Goal: Information Seeking & Learning: Compare options

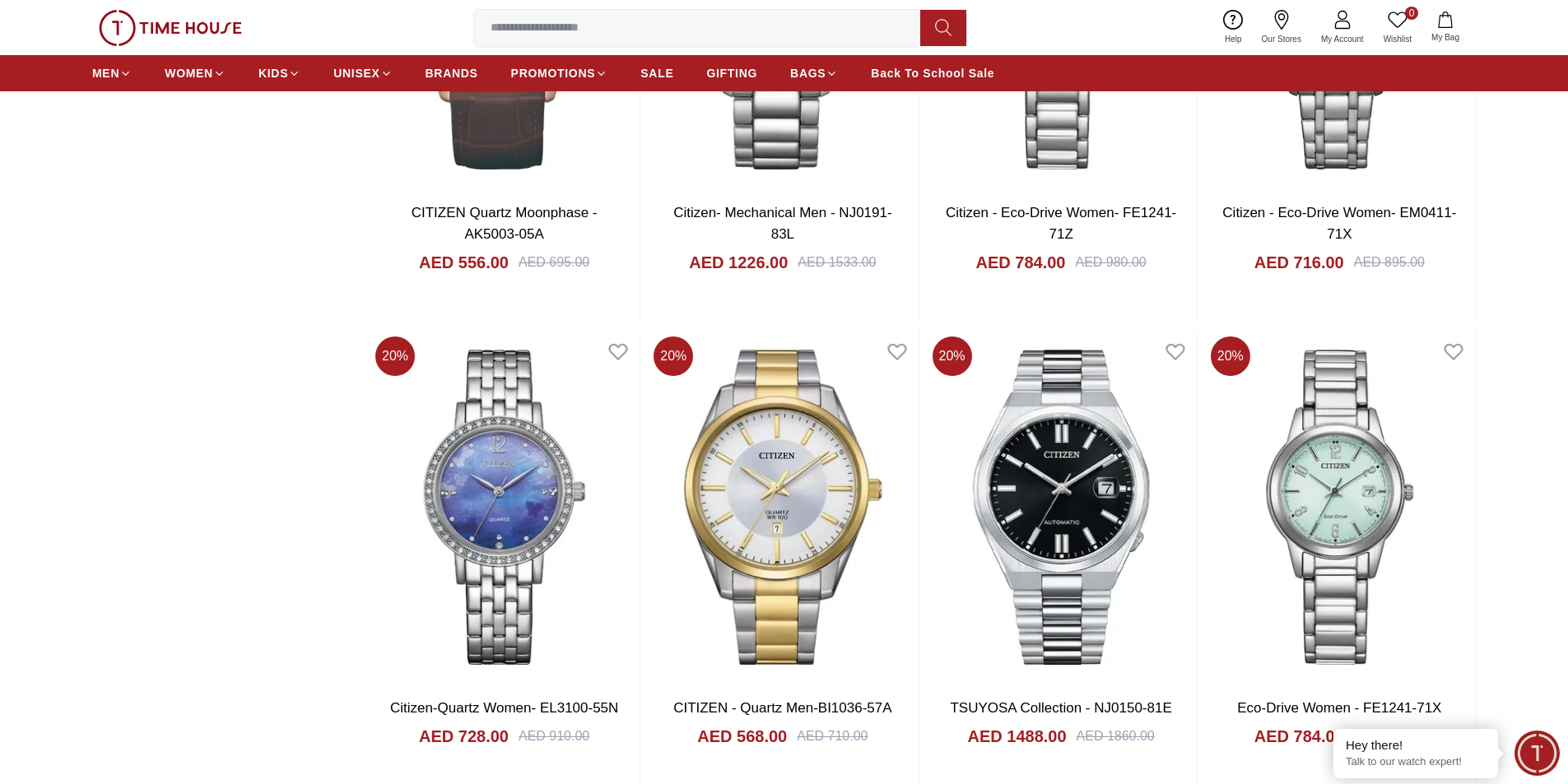
scroll to position [2632, 0]
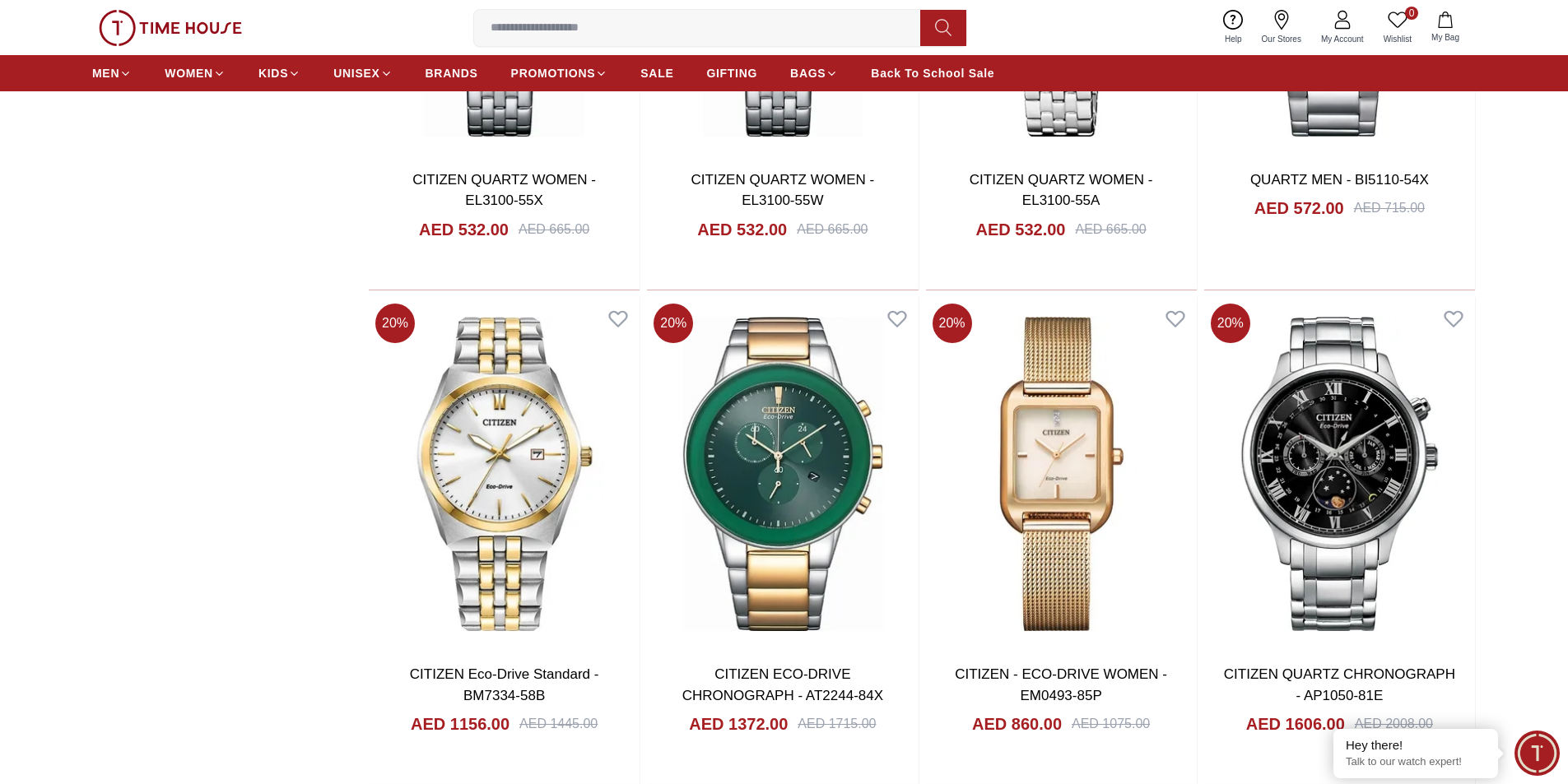
scroll to position [6662, 0]
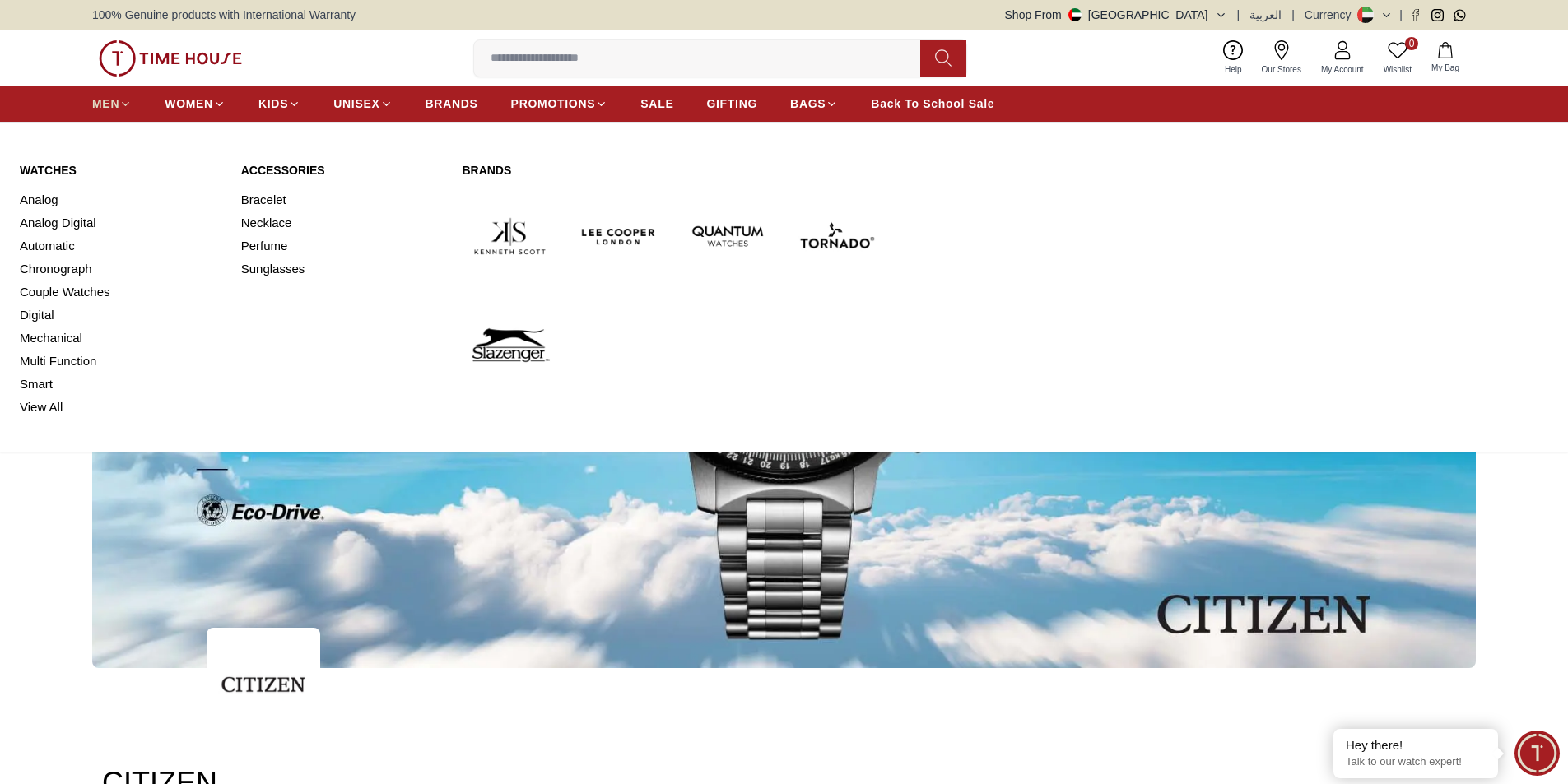
click at [121, 104] on icon at bounding box center [125, 104] width 13 height 13
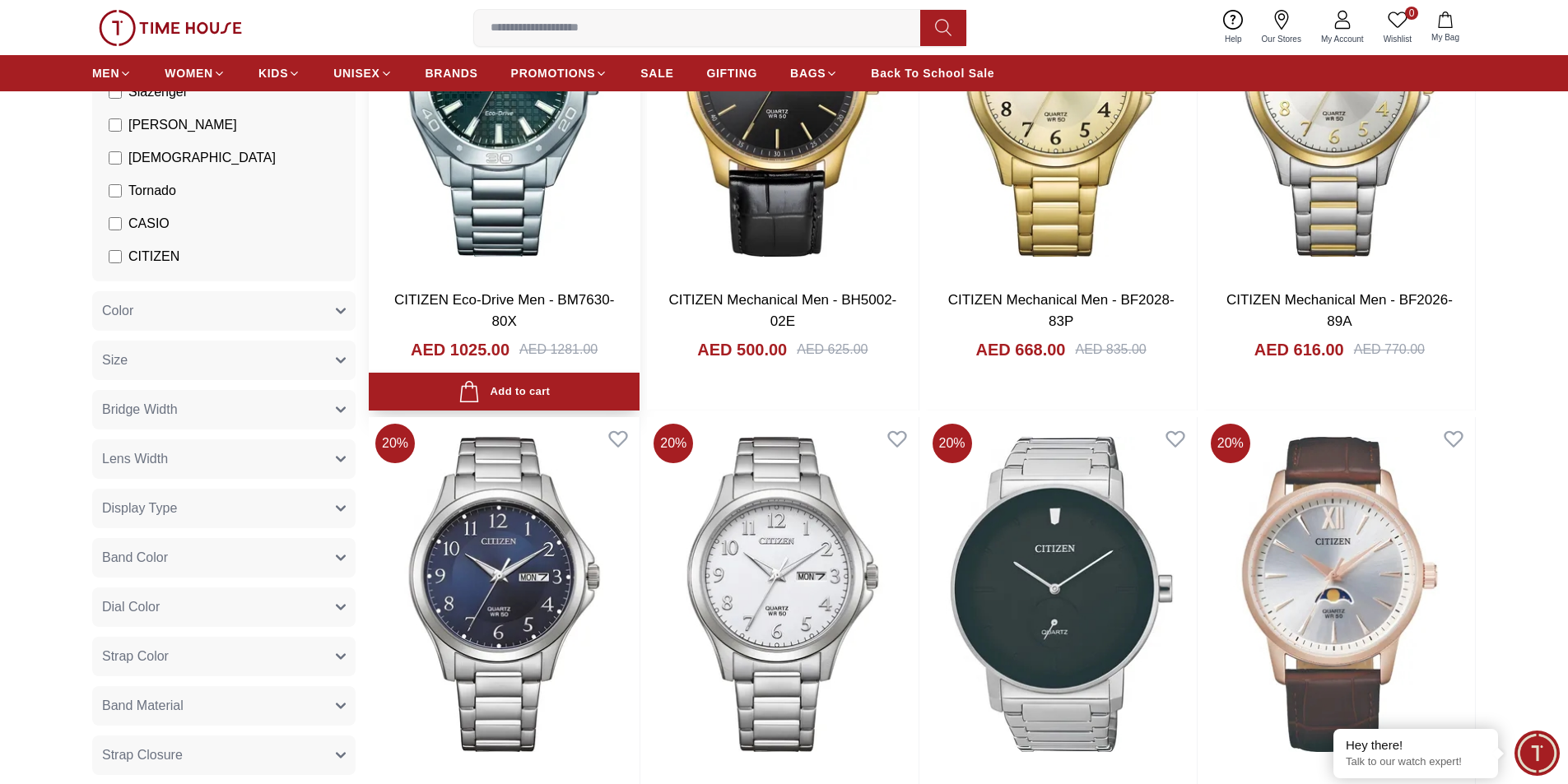
scroll to position [329, 0]
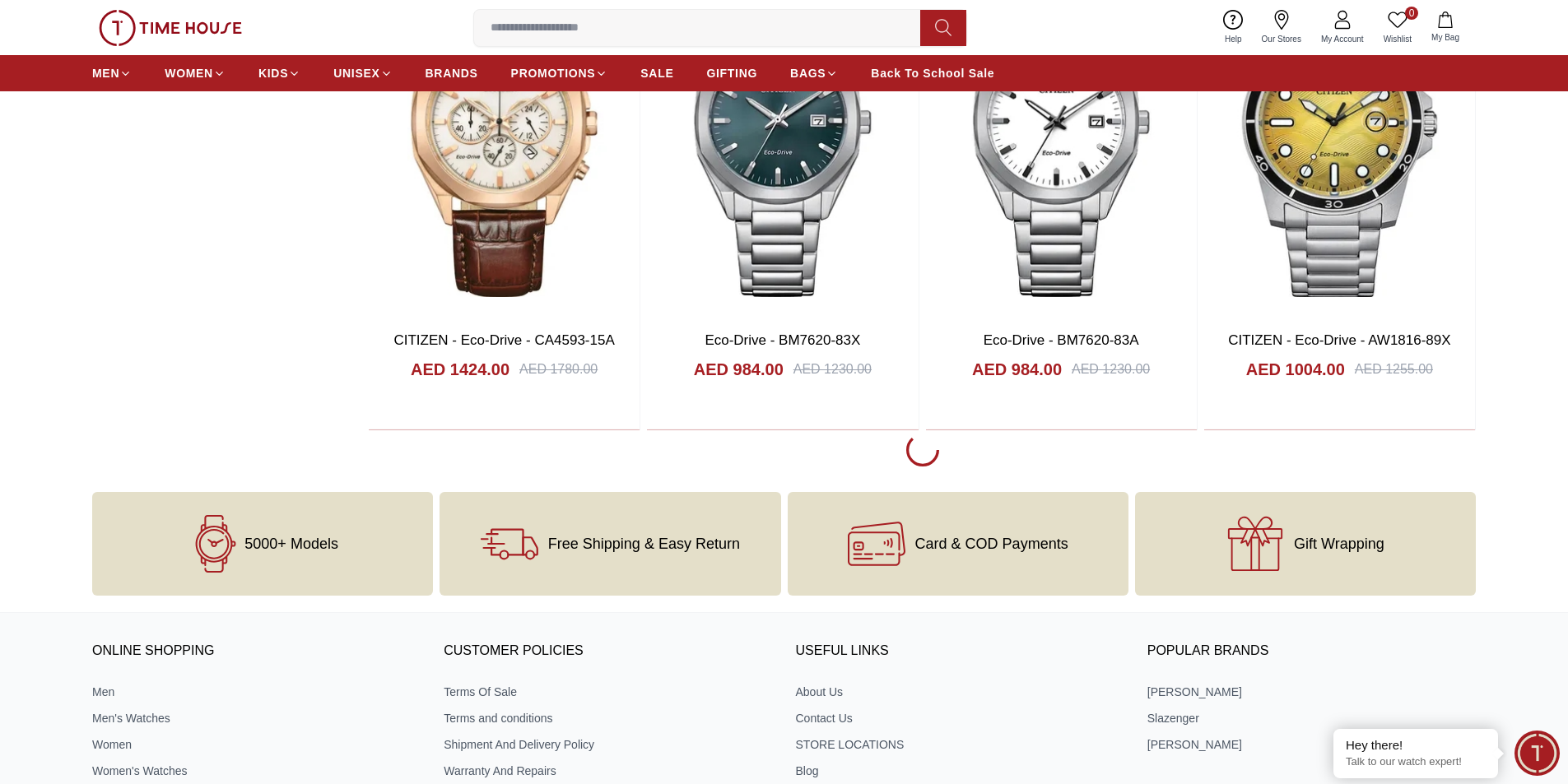
scroll to position [2303, 0]
